Goal: Transaction & Acquisition: Purchase product/service

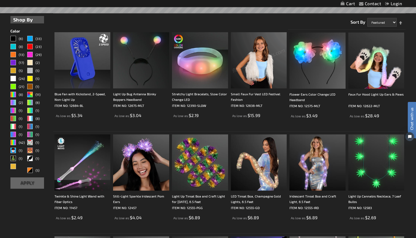
scroll to position [140, 0]
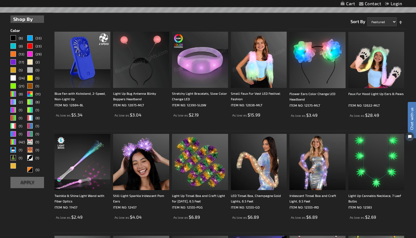
click at [23, 19] on strong "Shop By" at bounding box center [27, 18] width 28 height 7
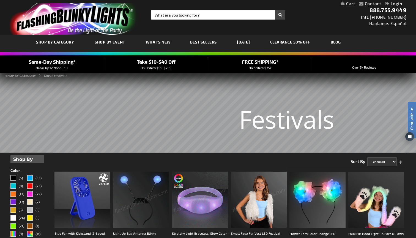
scroll to position [0, 0]
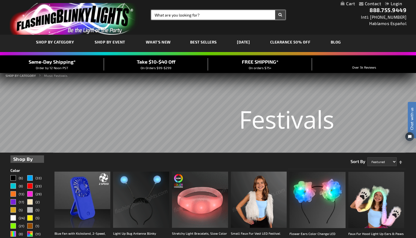
click at [202, 14] on input "Search" at bounding box center [218, 14] width 134 height 9
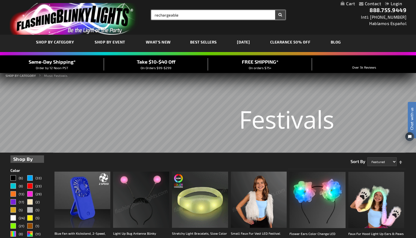
type input "rechargeable"
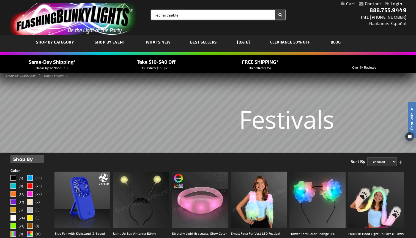
click at [280, 15] on button "Search" at bounding box center [280, 14] width 10 height 9
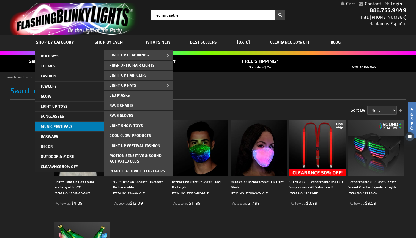
click at [64, 126] on span "Music Festivals" at bounding box center [57, 126] width 32 height 4
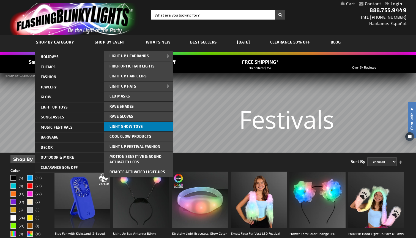
click at [118, 127] on link "Light Show Toys" at bounding box center [138, 127] width 69 height 10
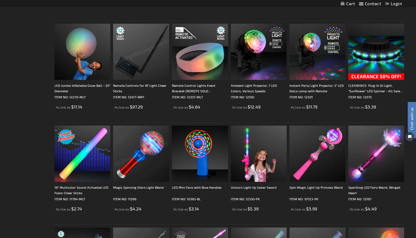
scroll to position [298, 0]
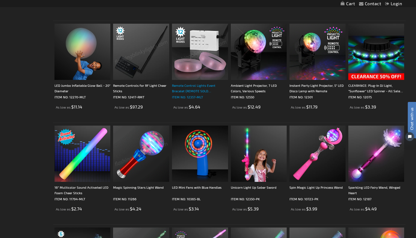
click at [197, 86] on div "Remote Control Lights Event Bracelet (REMOTE SOLD SEPARATELY)" at bounding box center [200, 88] width 56 height 11
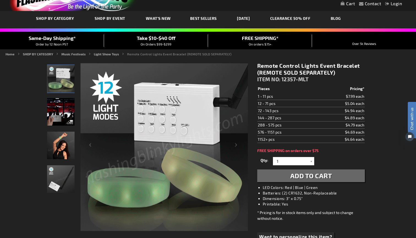
scroll to position [24, 0]
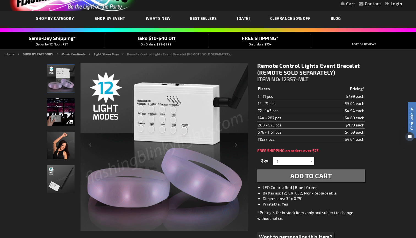
click at [57, 107] on img "Remote Activated LED Bracelets" at bounding box center [61, 112] width 28 height 28
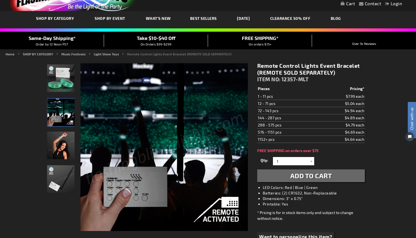
click at [66, 142] on img "Female displaying Remote Activated LED Bracelets" at bounding box center [61, 146] width 28 height 28
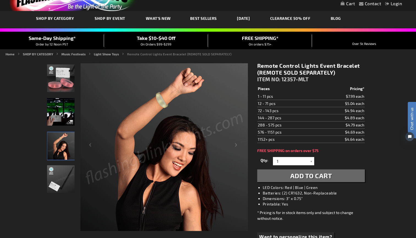
click at [59, 85] on img "Remote Activated LED Bracelets" at bounding box center [61, 78] width 28 height 28
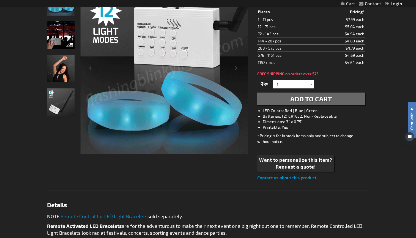
scroll to position [0, 0]
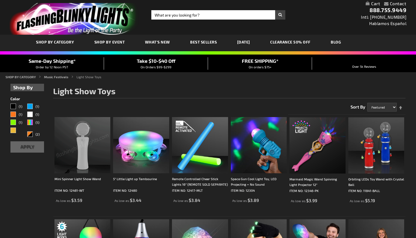
scroll to position [298, 0]
